Goal: Check status: Check status

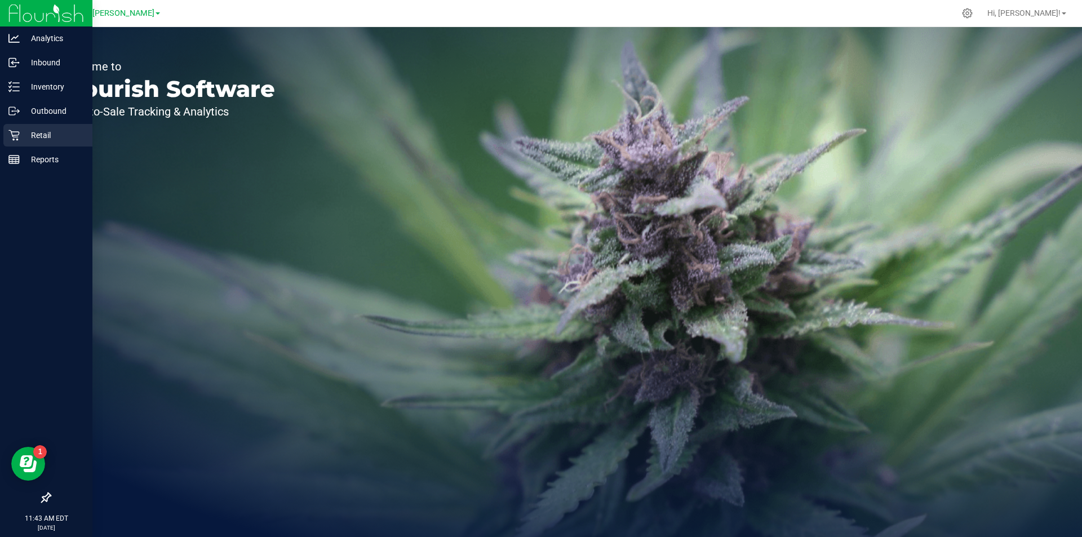
click at [42, 133] on p "Retail" at bounding box center [54, 135] width 68 height 14
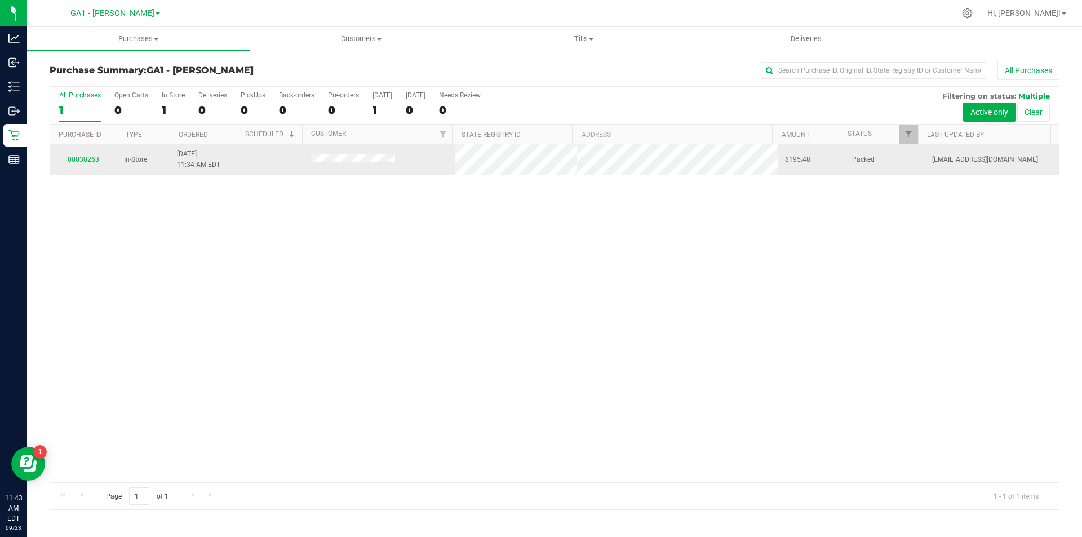
click at [68, 162] on div "00030263" at bounding box center [84, 159] width 54 height 11
click at [74, 161] on link "00030263" at bounding box center [84, 159] width 32 height 8
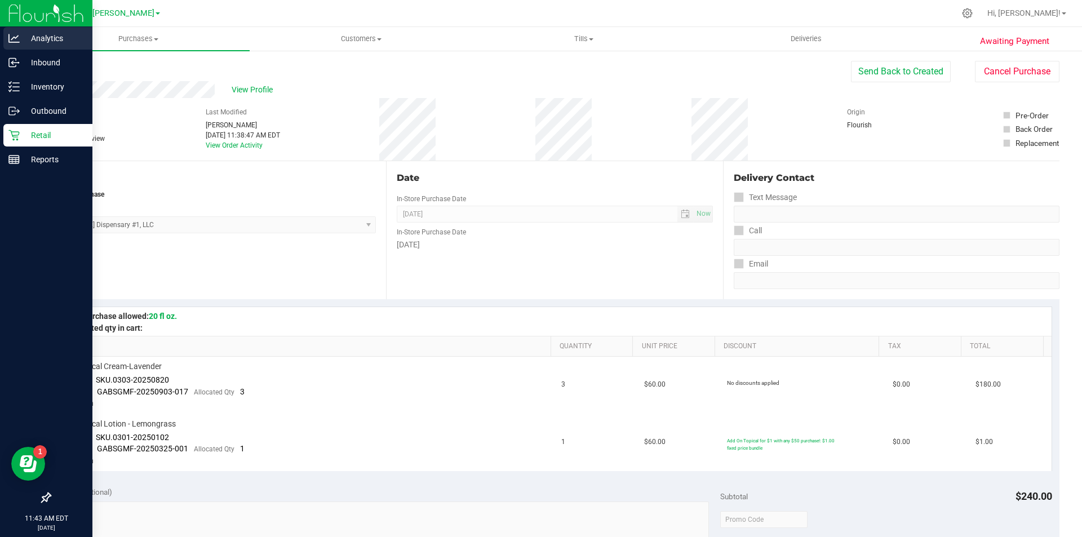
click at [37, 38] on p "Analytics" at bounding box center [54, 39] width 68 height 14
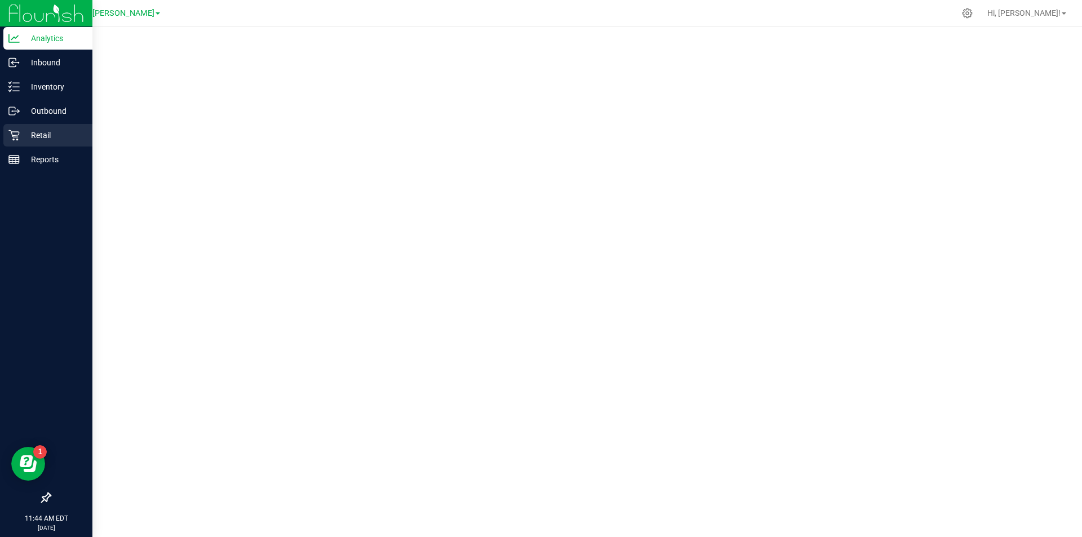
click at [11, 125] on div "Retail" at bounding box center [47, 135] width 89 height 23
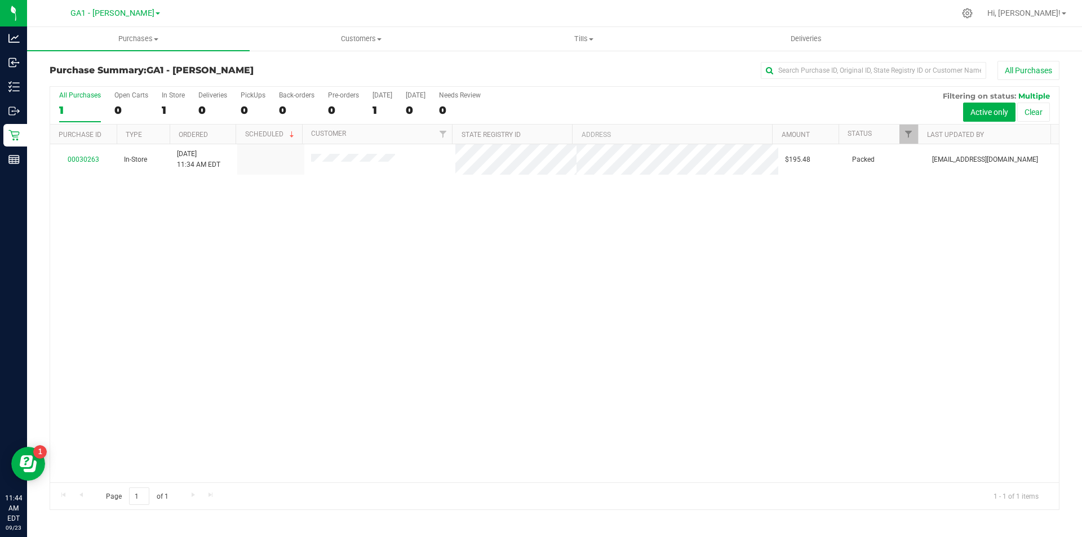
drag, startPoint x: 434, startPoint y: 233, endPoint x: 136, endPoint y: 166, distance: 305.0
click at [430, 230] on div "00030263 In-Store 9/23/2025 11:34 AM EDT $195.48 Packed robertdennis360@gmail.c…" at bounding box center [554, 313] width 1008 height 338
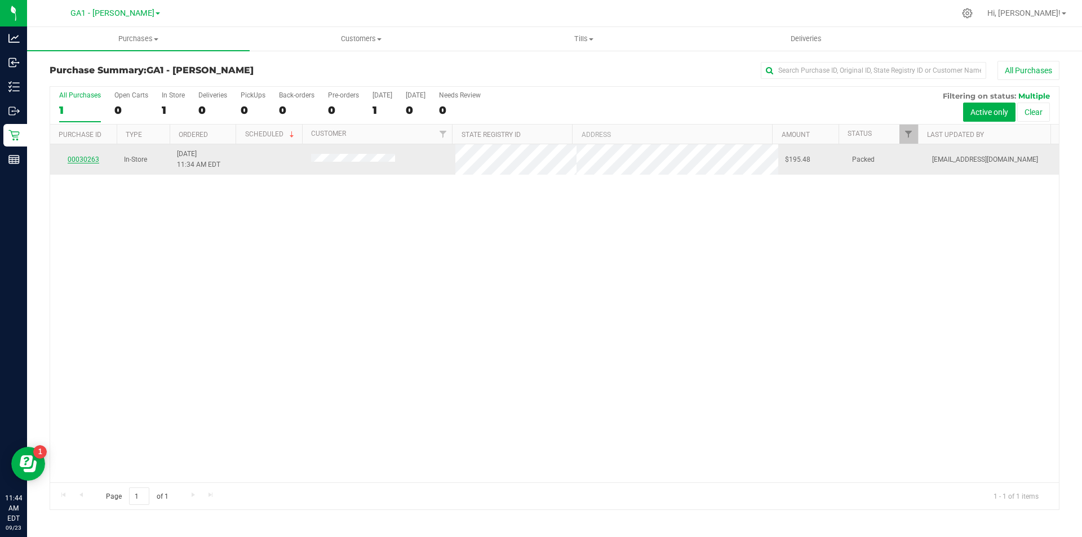
click at [90, 156] on link "00030263" at bounding box center [84, 159] width 32 height 8
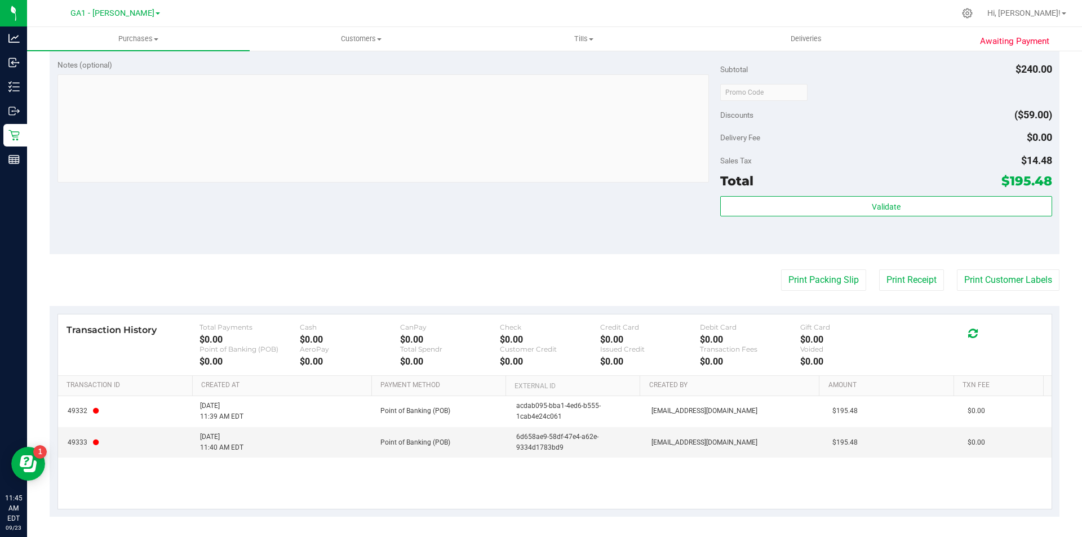
scroll to position [429, 0]
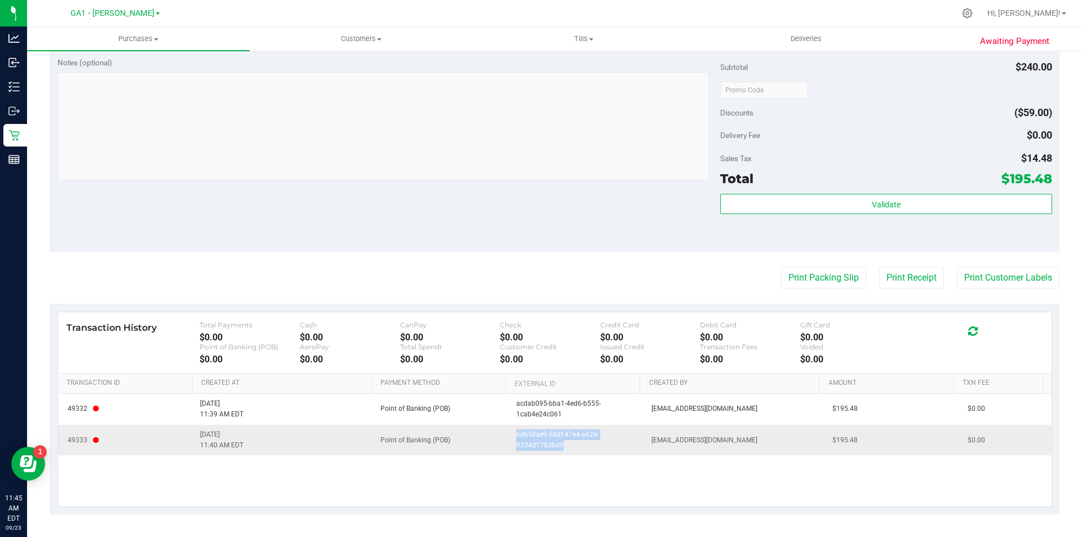
drag, startPoint x: 509, startPoint y: 436, endPoint x: 587, endPoint y: 444, distance: 78.7
click at [587, 444] on span "6d658ae9-58df-47e4-a62e-9334d1783bd9" at bounding box center [577, 439] width 122 height 21
copy span "6d658ae9-58df-47e4-a62e-9334d1783bd9"
click at [595, 457] on div "49332 9/23/2025 11:39 AM EDT Point of Banking (POB) acdab095-bba1-4ed6-b555-1ca…" at bounding box center [554, 450] width 993 height 113
drag, startPoint x: 501, startPoint y: 442, endPoint x: 565, endPoint y: 447, distance: 63.8
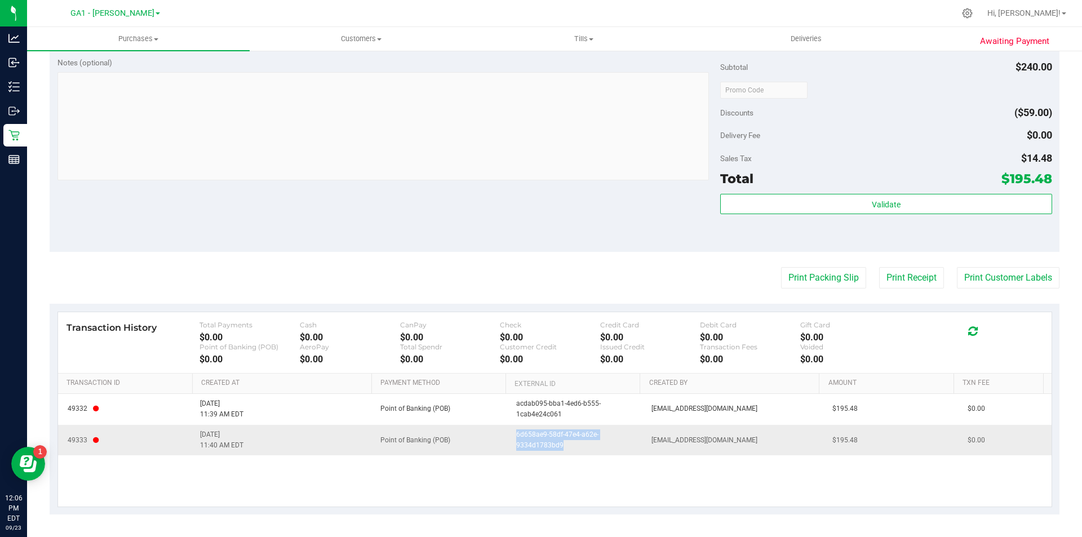
click at [565, 447] on td "6d658ae9-58df-47e4-a62e-9334d1783bd9" at bounding box center [576, 440] width 135 height 30
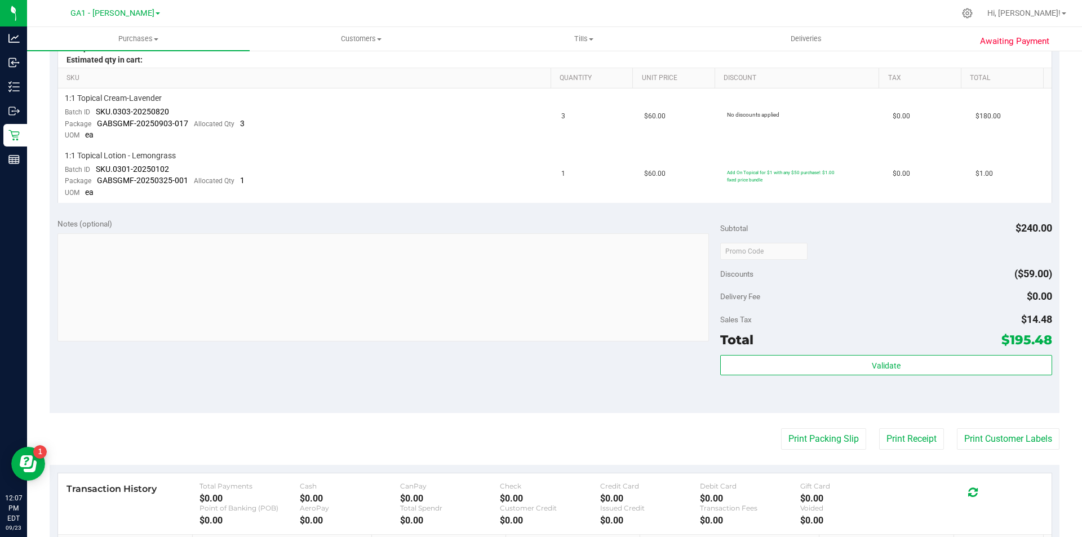
scroll to position [394, 0]
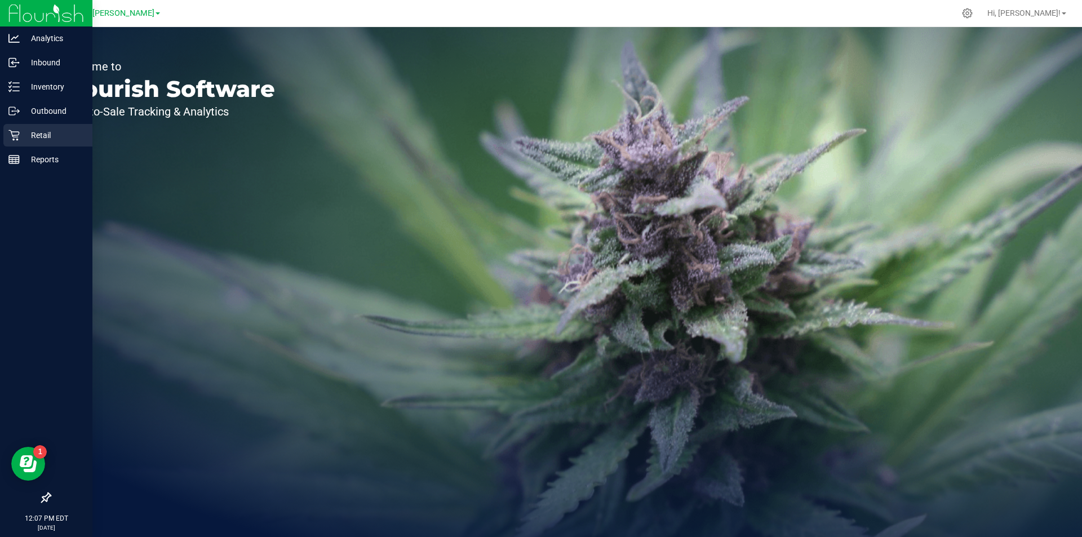
click at [21, 140] on p "Retail" at bounding box center [54, 135] width 68 height 14
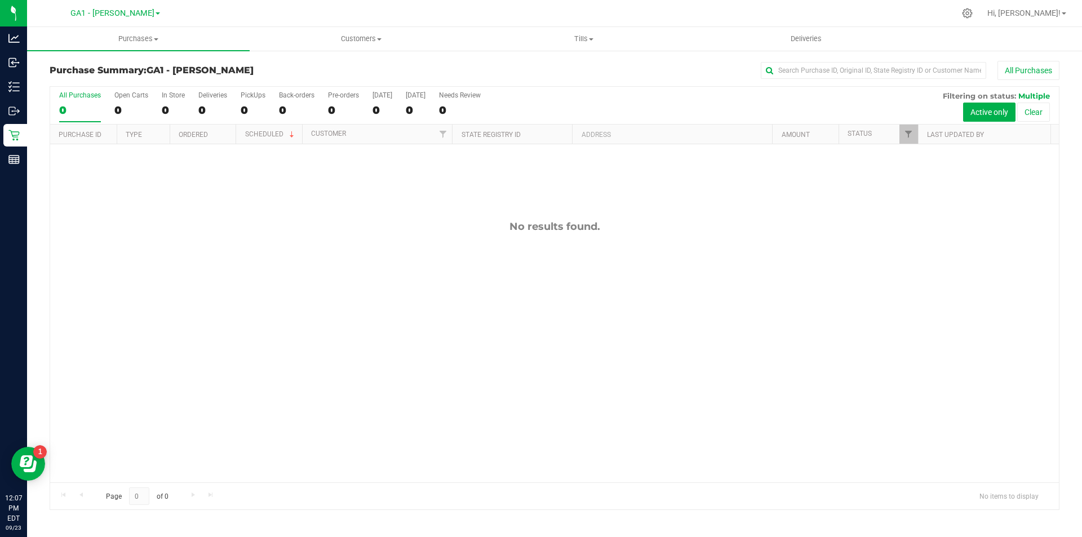
click at [116, 198] on div "No results found." at bounding box center [554, 351] width 1008 height 414
click at [108, 192] on div "No results found." at bounding box center [554, 351] width 1008 height 414
